Goal: Navigation & Orientation: Find specific page/section

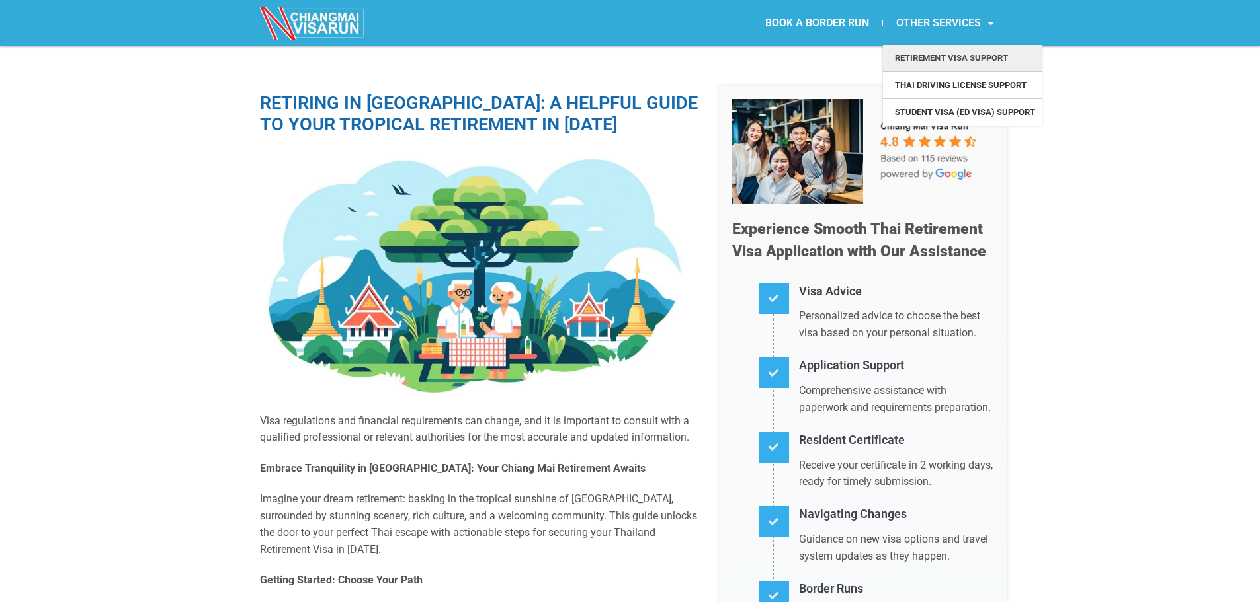
click at [963, 56] on link "Retirement Visa Support" at bounding box center [962, 58] width 159 height 26
click at [338, 18] on img at bounding box center [313, 23] width 106 height 33
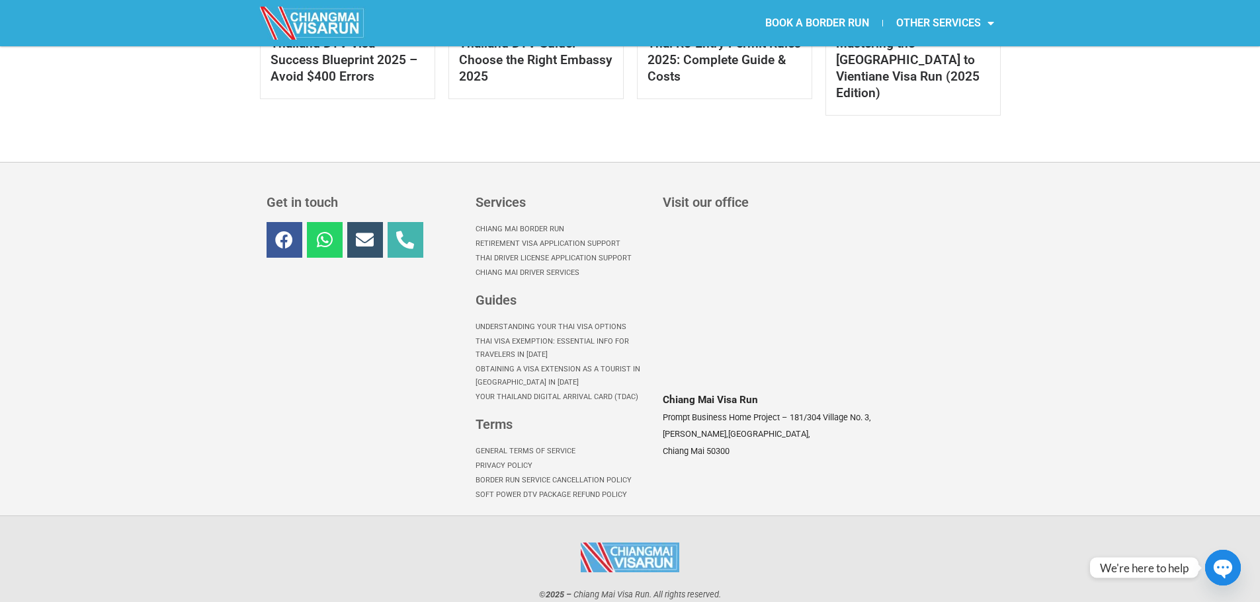
scroll to position [903, 0]
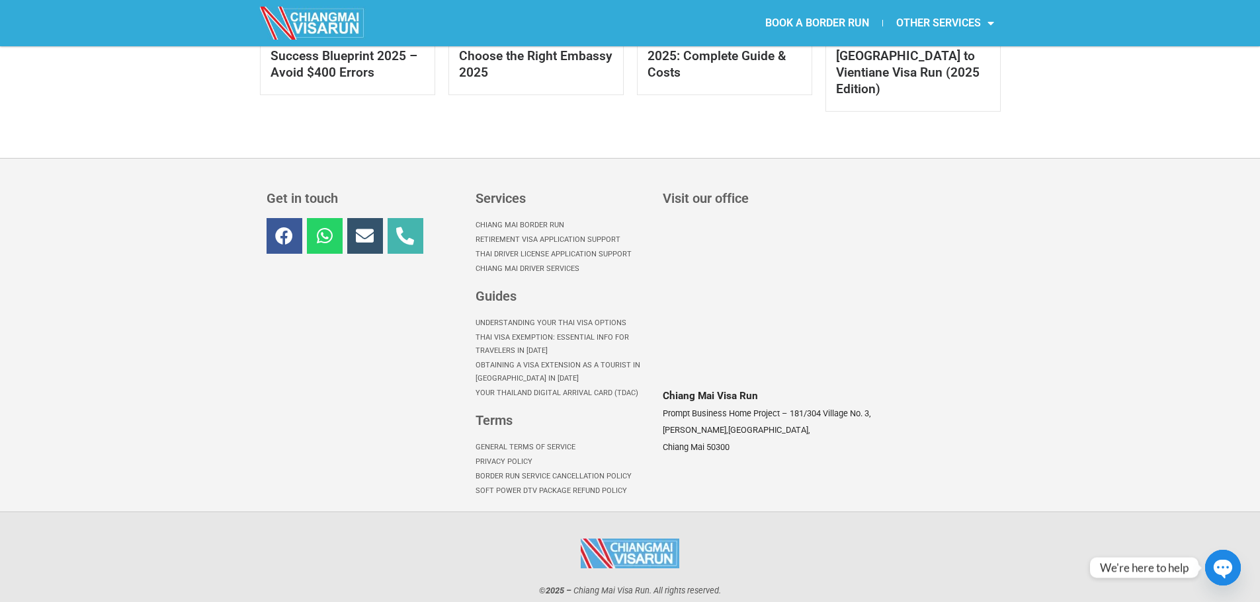
drag, startPoint x: 573, startPoint y: 570, endPoint x: 647, endPoint y: 570, distance: 74.7
click at [647, 584] on em "© 2025 – [GEOGRAPHIC_DATA] Visa Run . All rights reserved." at bounding box center [630, 590] width 182 height 13
